Goal: Information Seeking & Learning: Learn about a topic

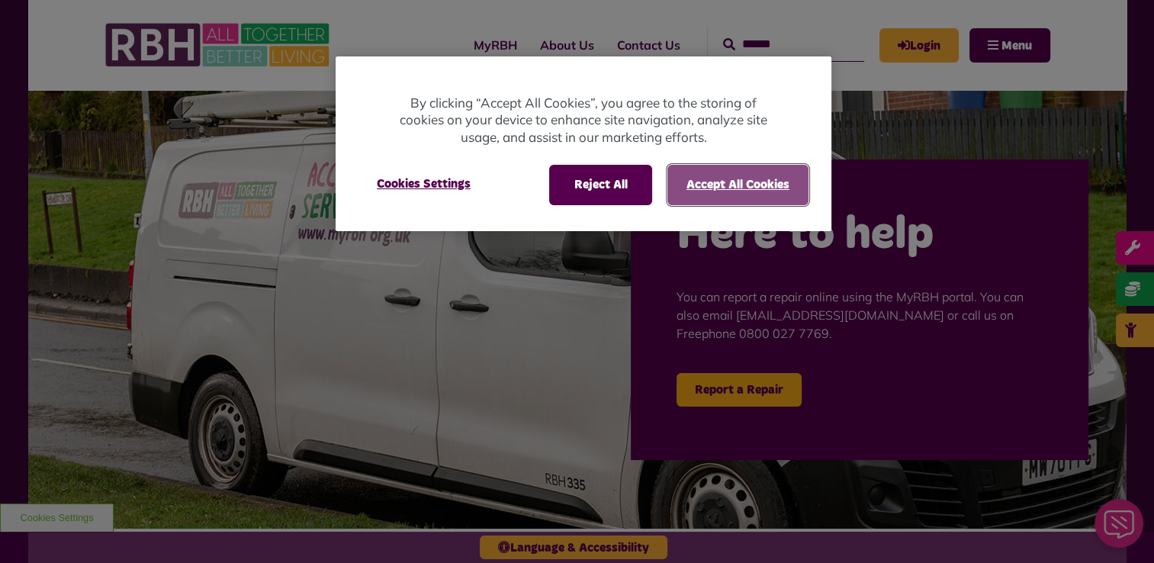
click at [726, 198] on button "Accept All Cookies" at bounding box center [737, 185] width 141 height 40
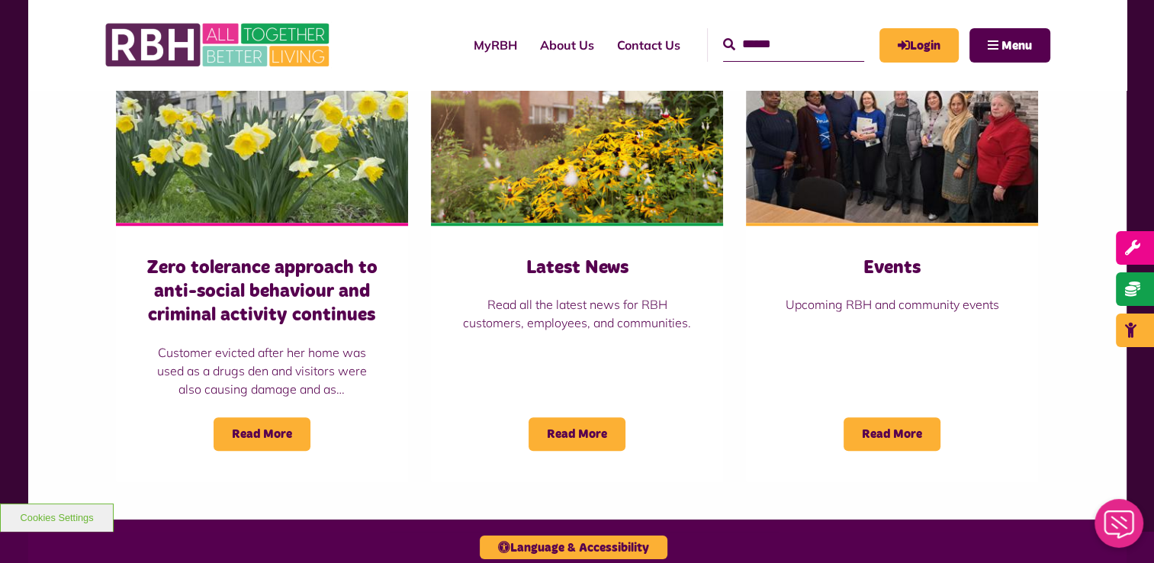
scroll to position [1144, 0]
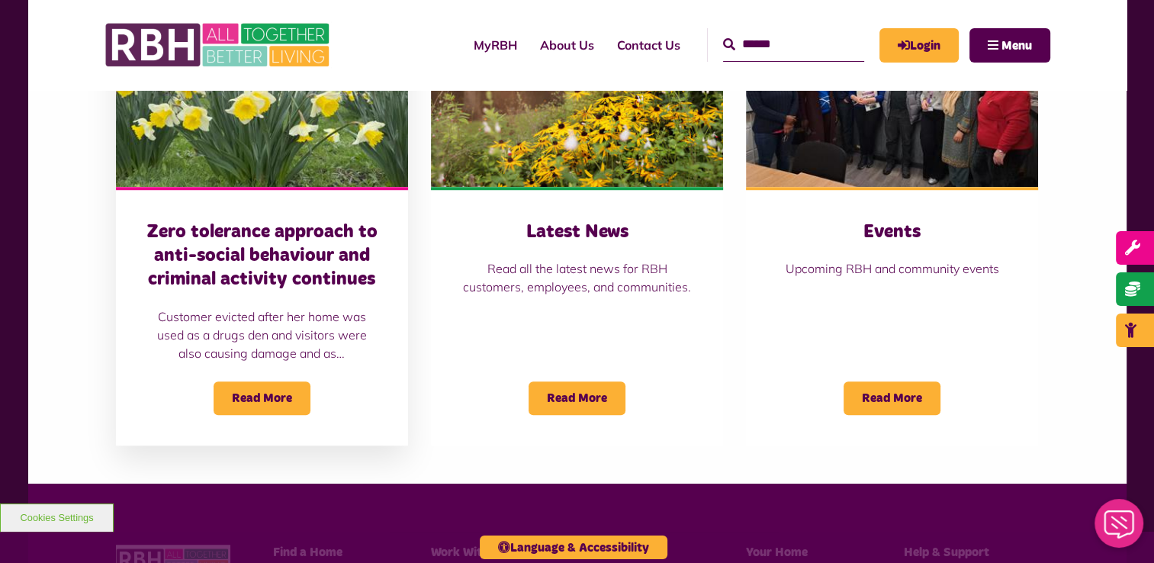
click at [315, 254] on h3 "Zero tolerance approach to anti-social behaviour and criminal activity continues" at bounding box center [261, 256] width 231 height 72
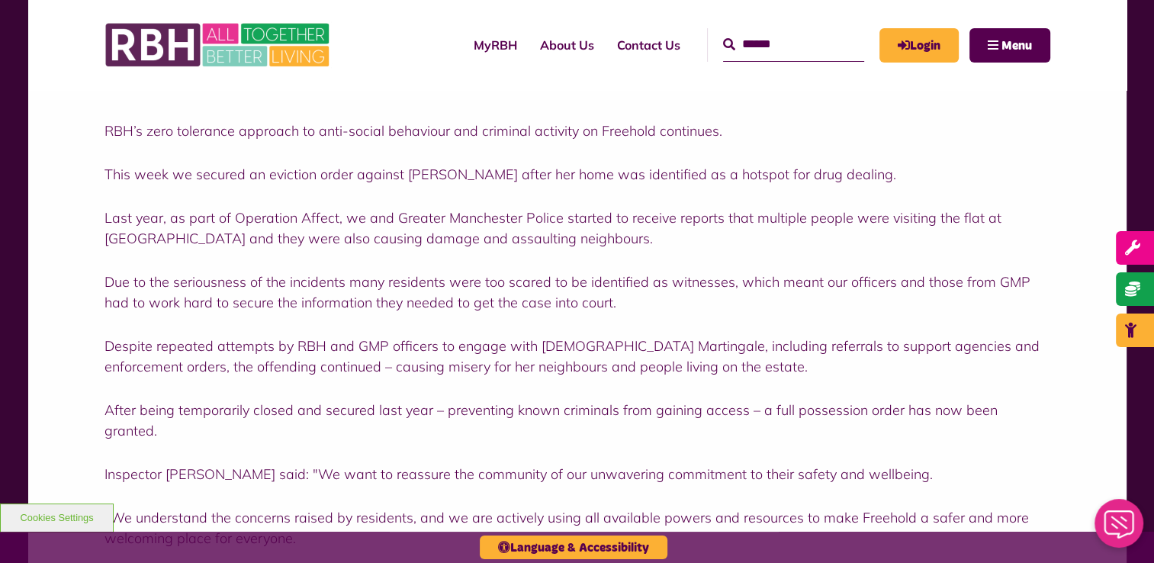
scroll to position [534, 0]
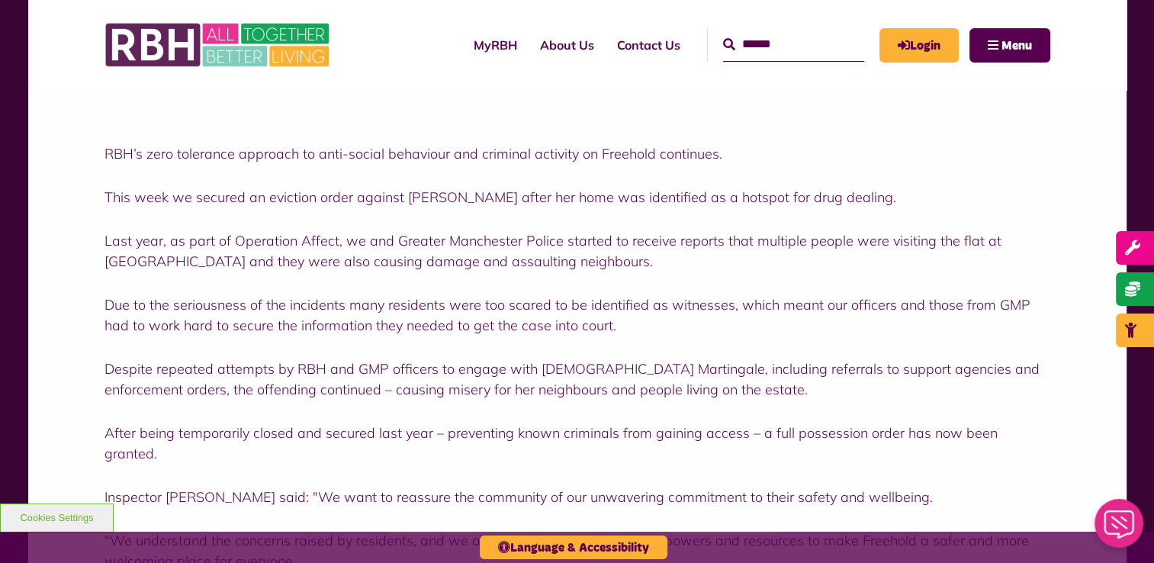
click at [62, 269] on div "RBH’s zero tolerance approach to anti-social behaviour and criminal activity on…" at bounding box center [577, 463] width 1098 height 763
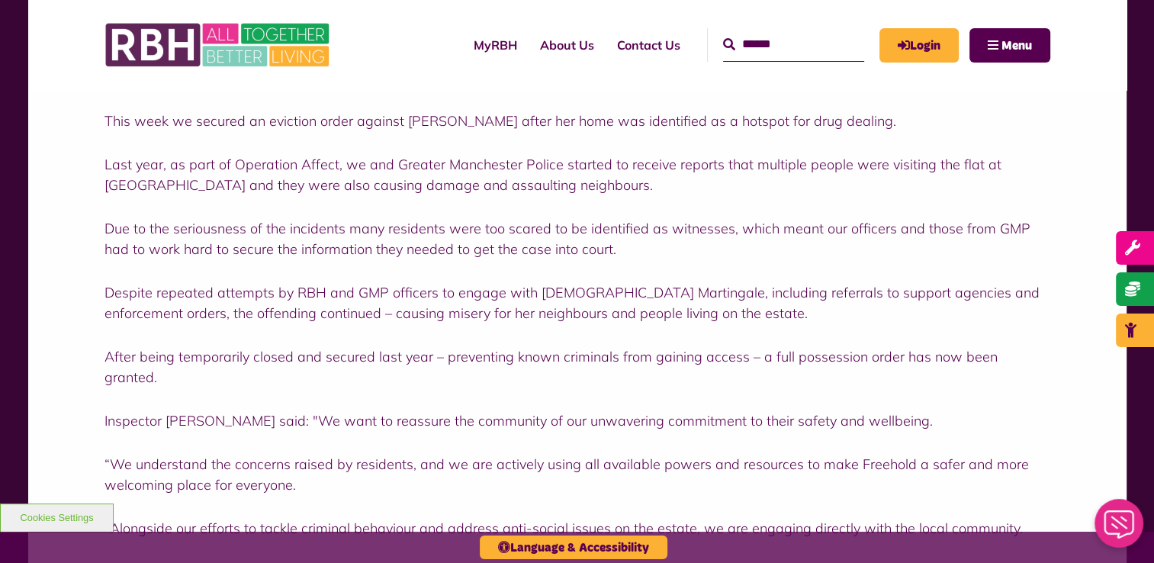
scroll to position [687, 0]
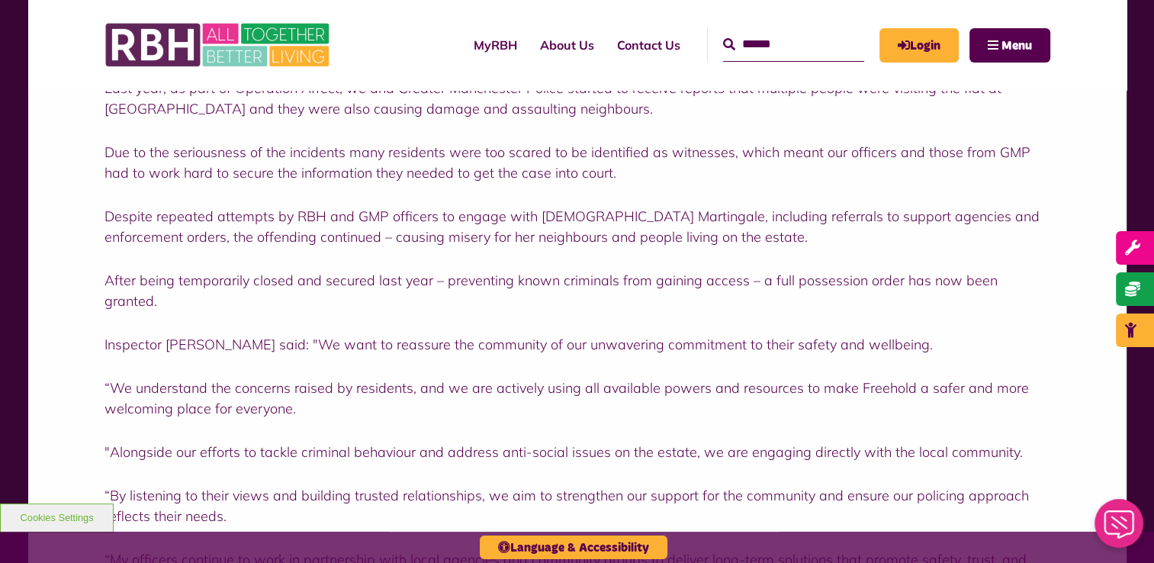
click at [79, 258] on div "RBH’s zero tolerance approach to anti-social behaviour and criminal activity on…" at bounding box center [577, 311] width 1098 height 763
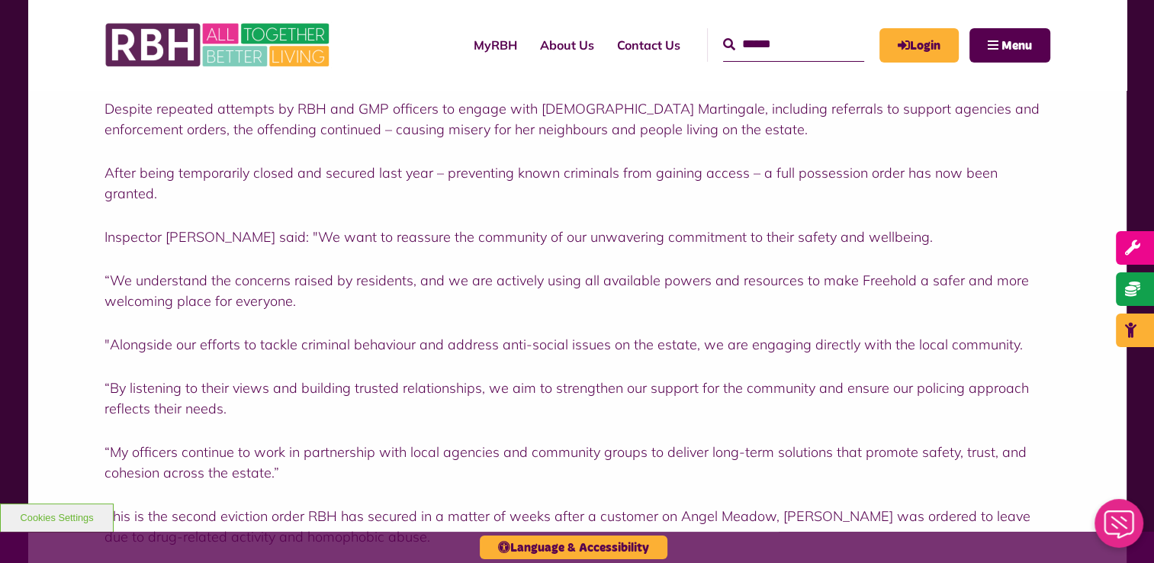
scroll to position [839, 0]
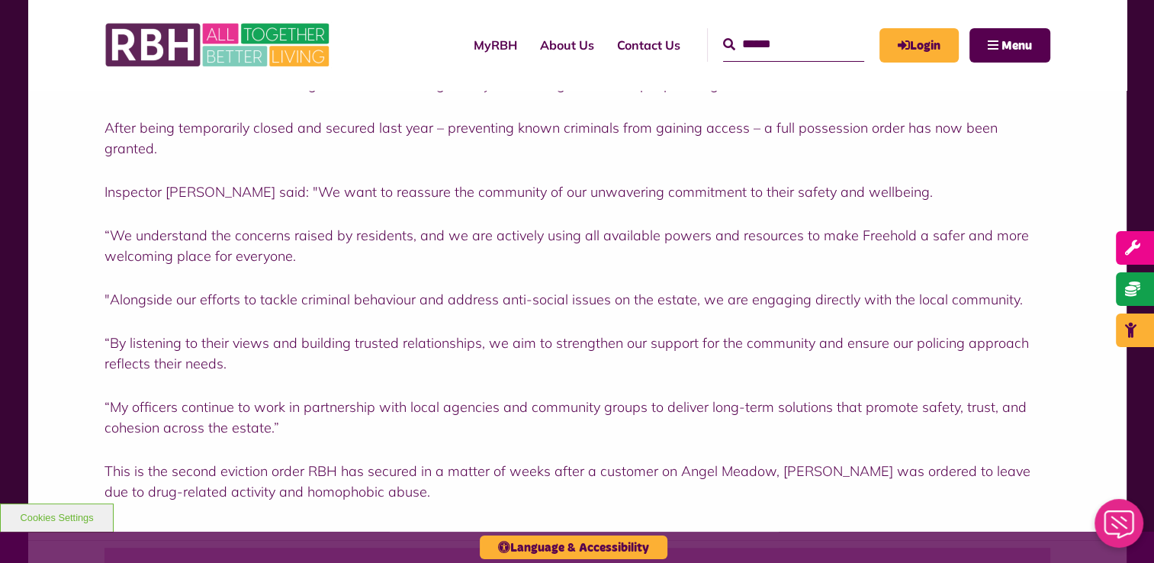
click at [85, 212] on div "RBH’s zero tolerance approach to anti-social behaviour and criminal activity on…" at bounding box center [577, 158] width 1098 height 763
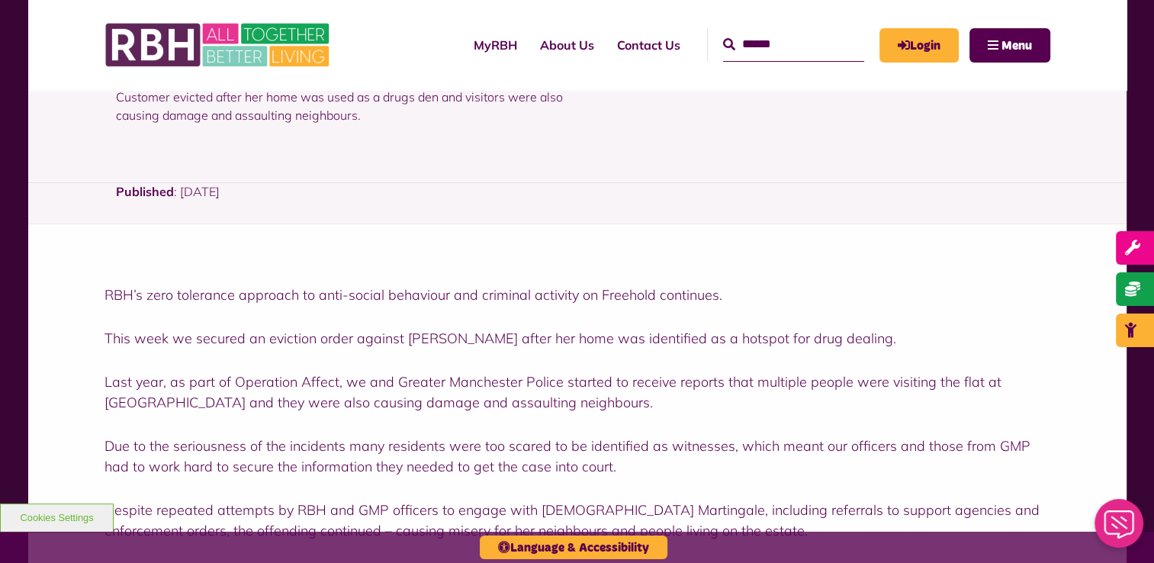
scroll to position [381, 0]
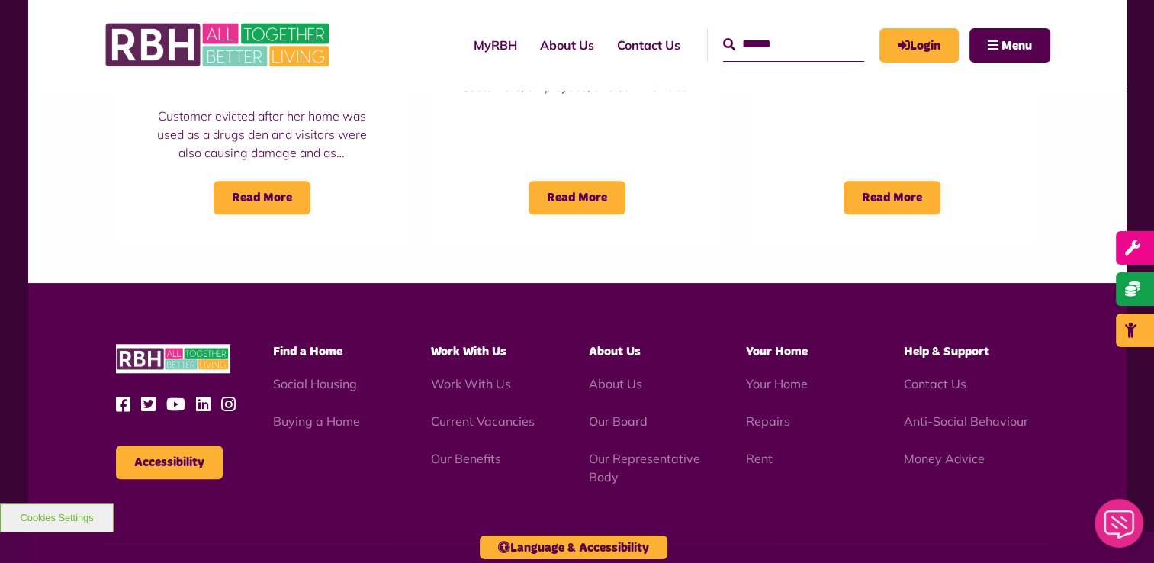
scroll to position [1517, 0]
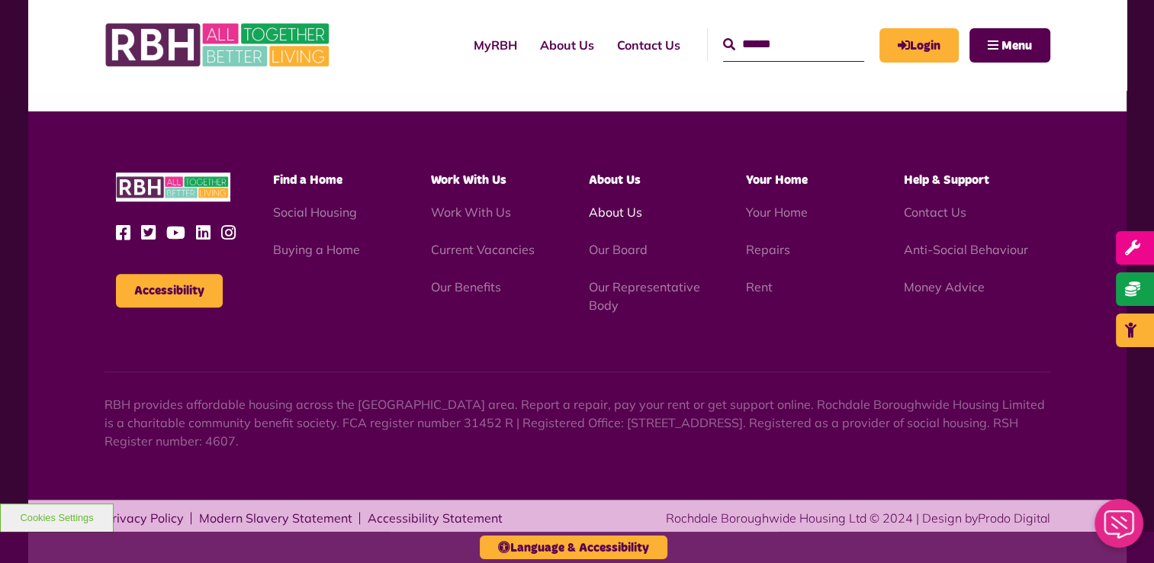
click at [610, 214] on link "About Us" at bounding box center [614, 211] width 53 height 15
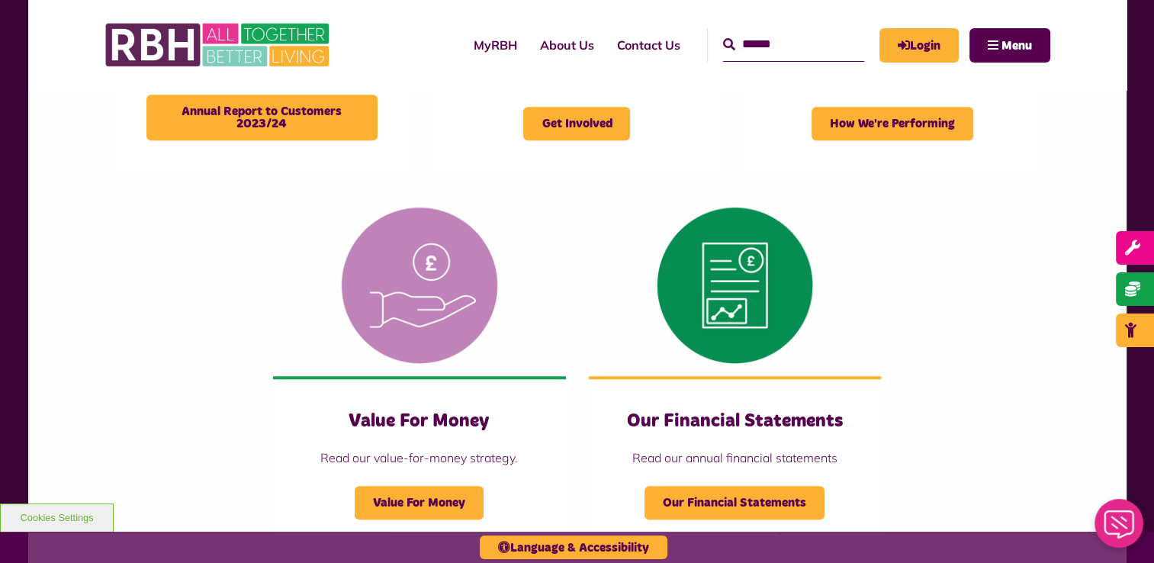
scroll to position [1602, 0]
